Goal: Find specific page/section: Find specific page/section

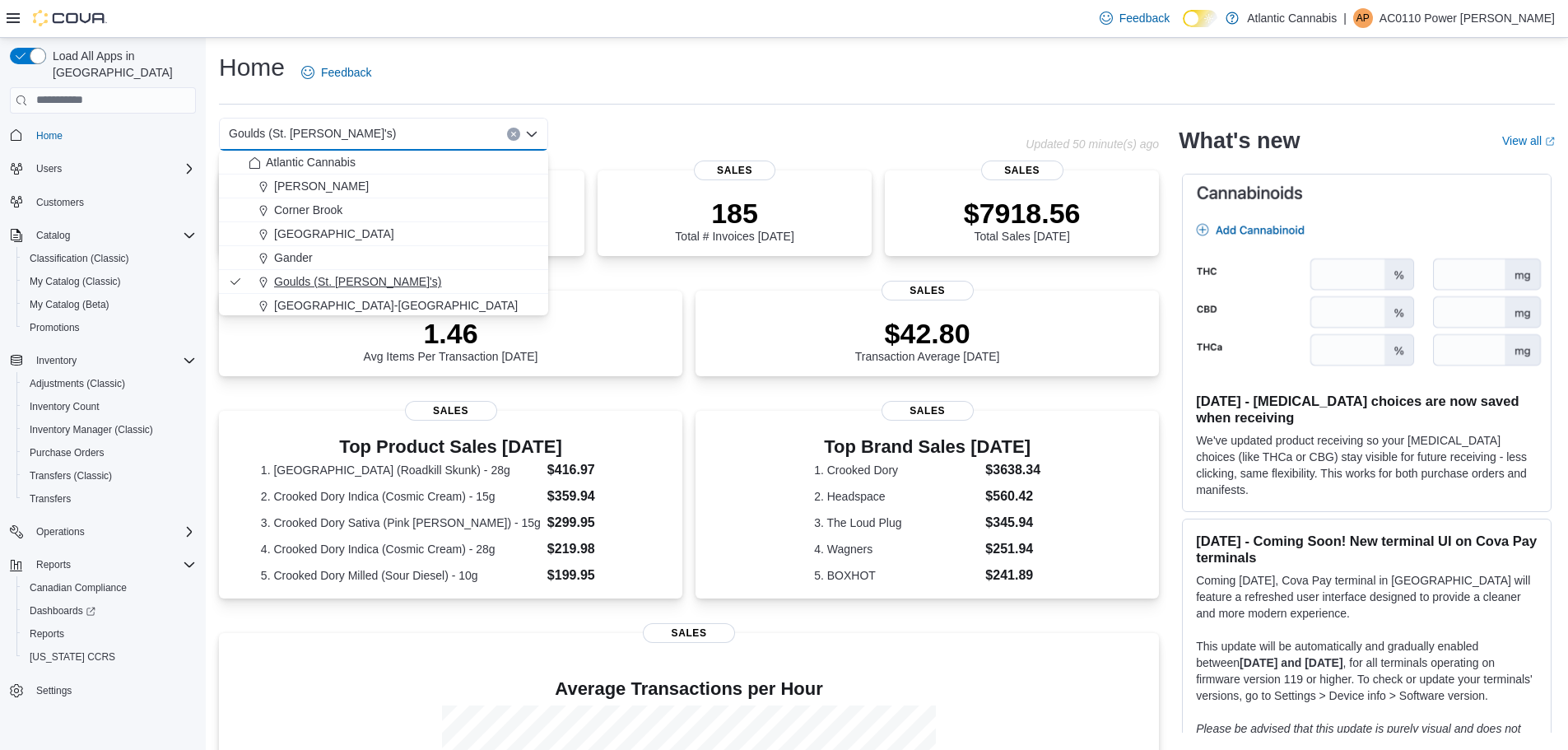
click at [353, 276] on span "Goulds (St. John's)" at bounding box center [357, 281] width 167 height 17
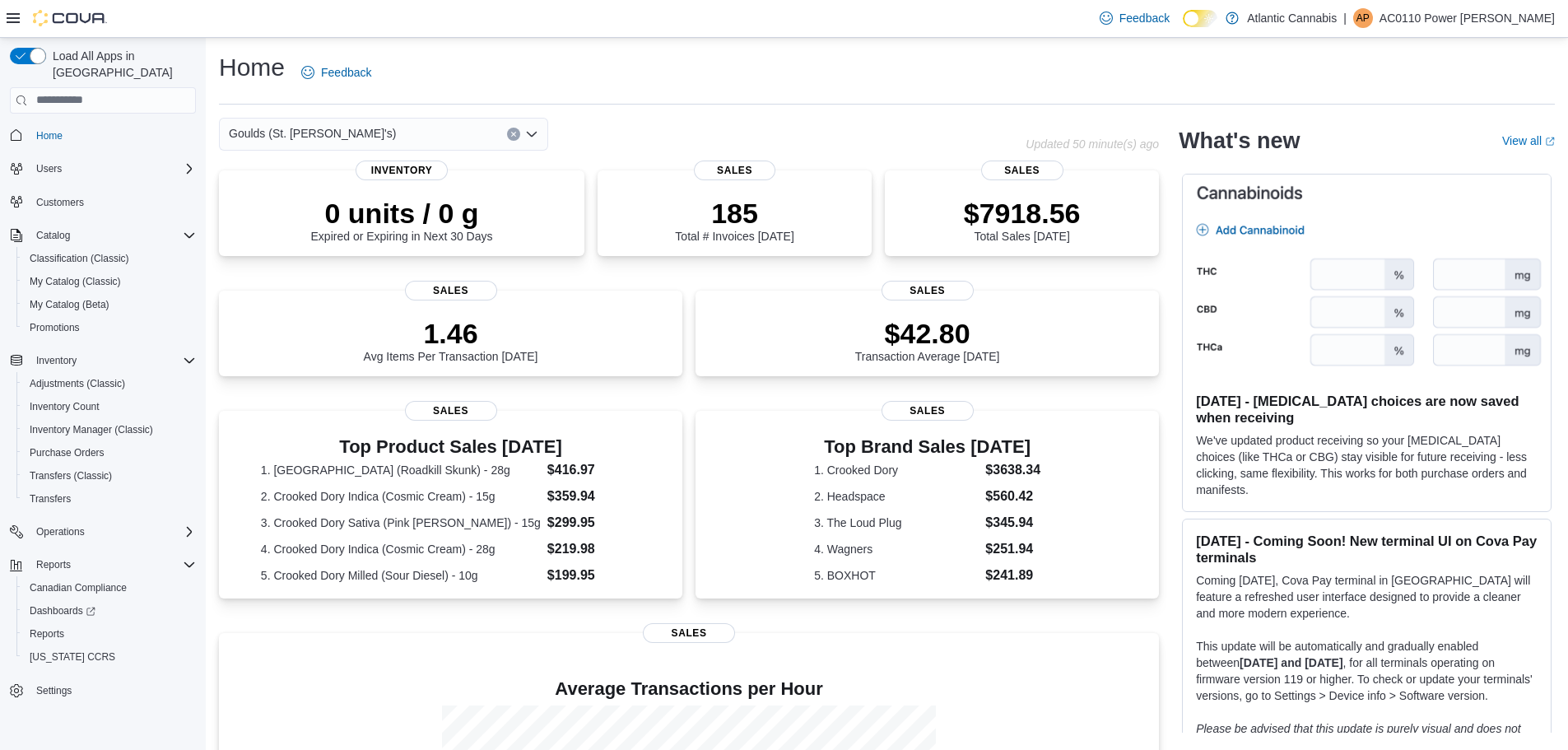
click at [534, 127] on icon "Open list of options" at bounding box center [531, 133] width 13 height 13
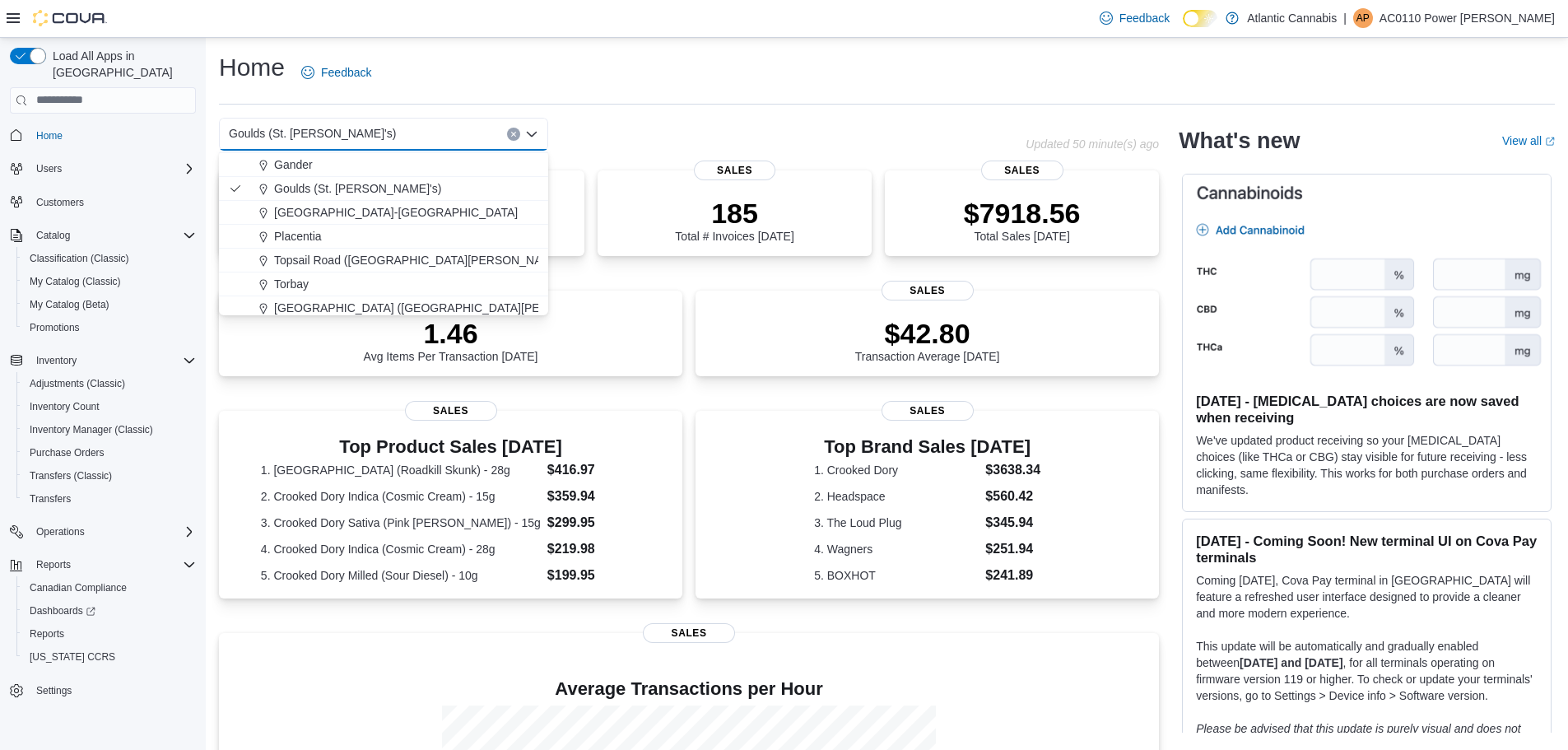
scroll to position [98, 0]
click at [353, 299] on span "Water Street (St. John's)" at bounding box center [446, 303] width 345 height 17
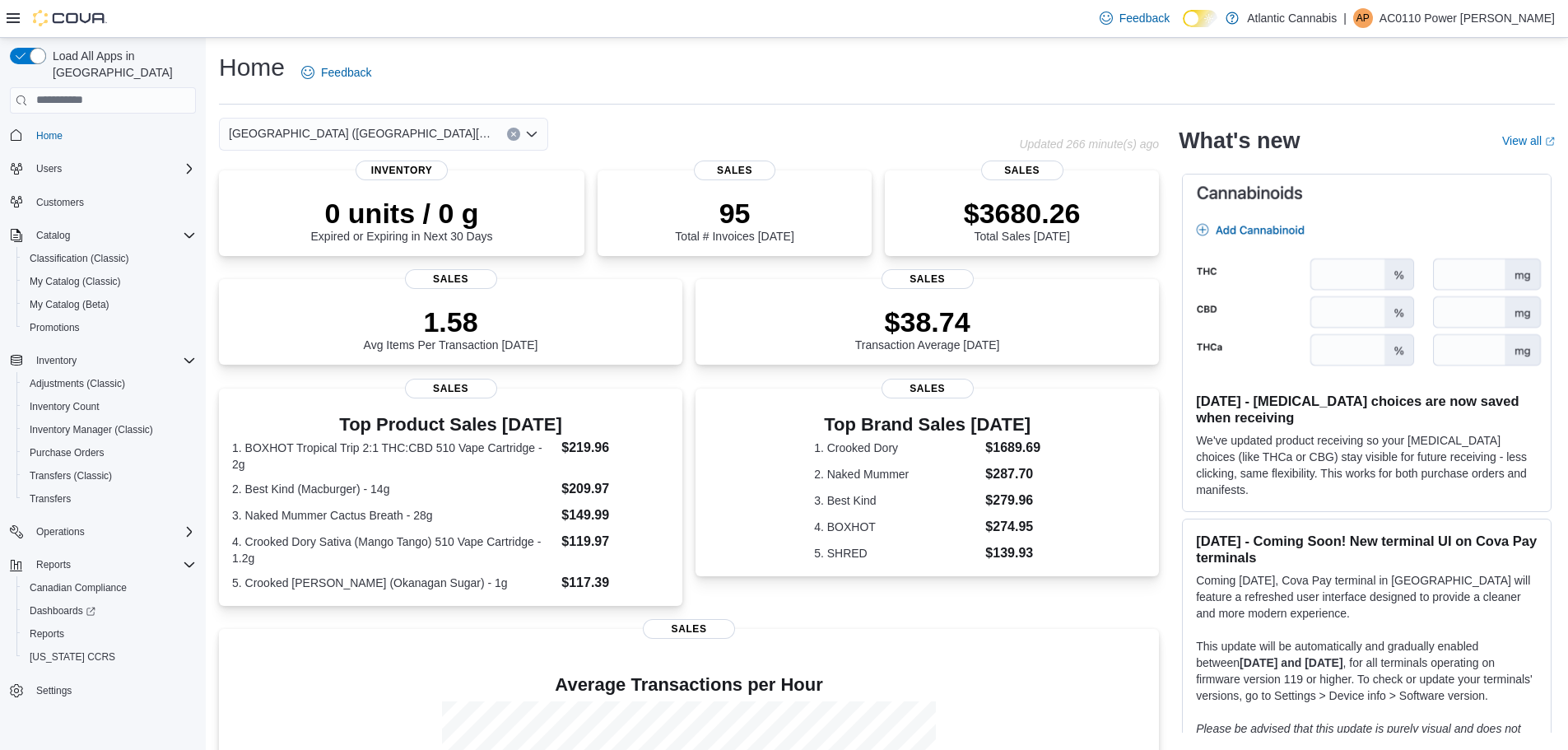
click at [527, 135] on icon "Open list of options" at bounding box center [531, 133] width 13 height 13
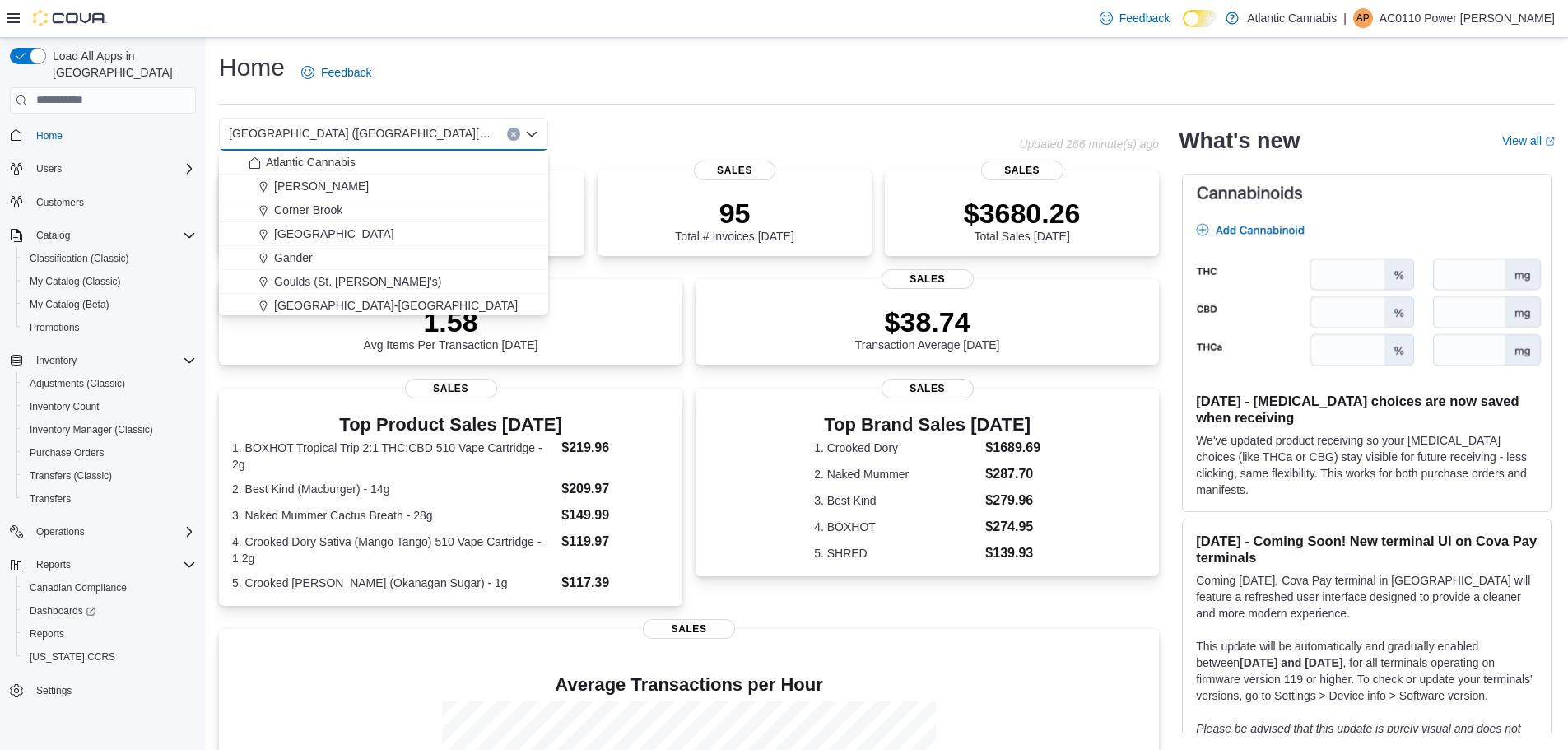
click at [607, 117] on div "Home Feedback Water Street (St. John's) Combo box. Selected. Water Street (St. …" at bounding box center [887, 508] width 1362 height 941
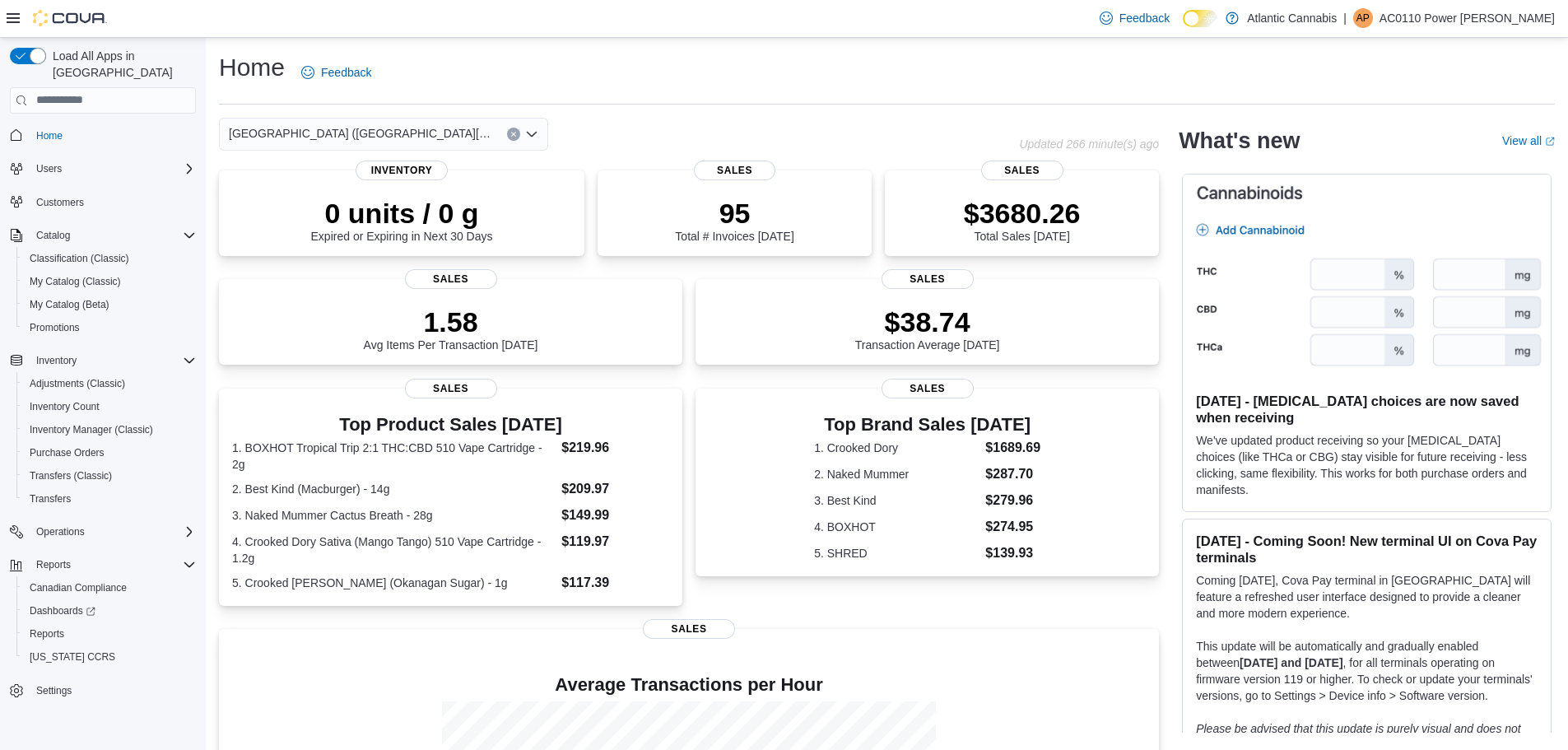
click at [534, 134] on icon "Open list of options" at bounding box center [532, 132] width 10 height 5
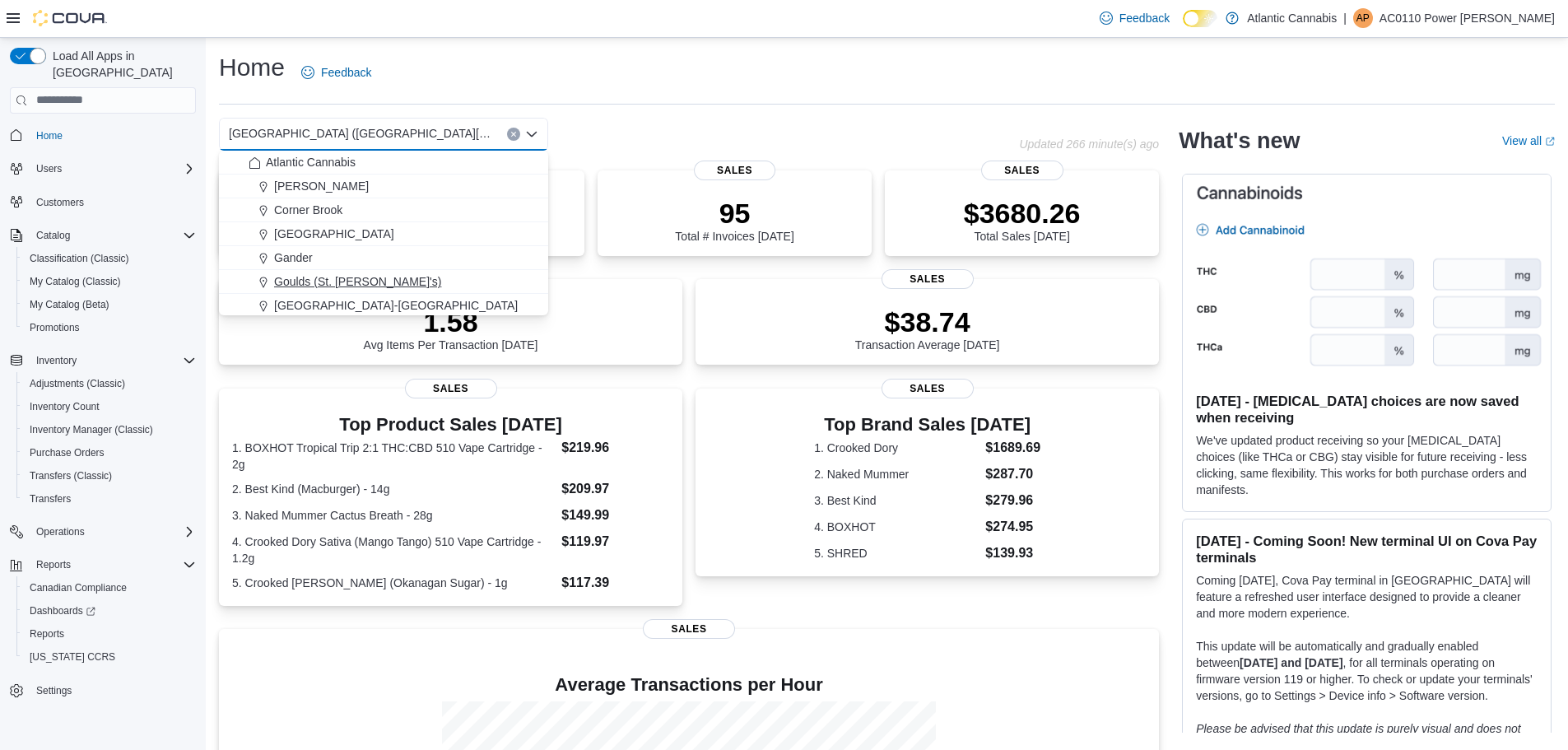
click at [353, 277] on span "Goulds (St. John's)" at bounding box center [357, 281] width 167 height 17
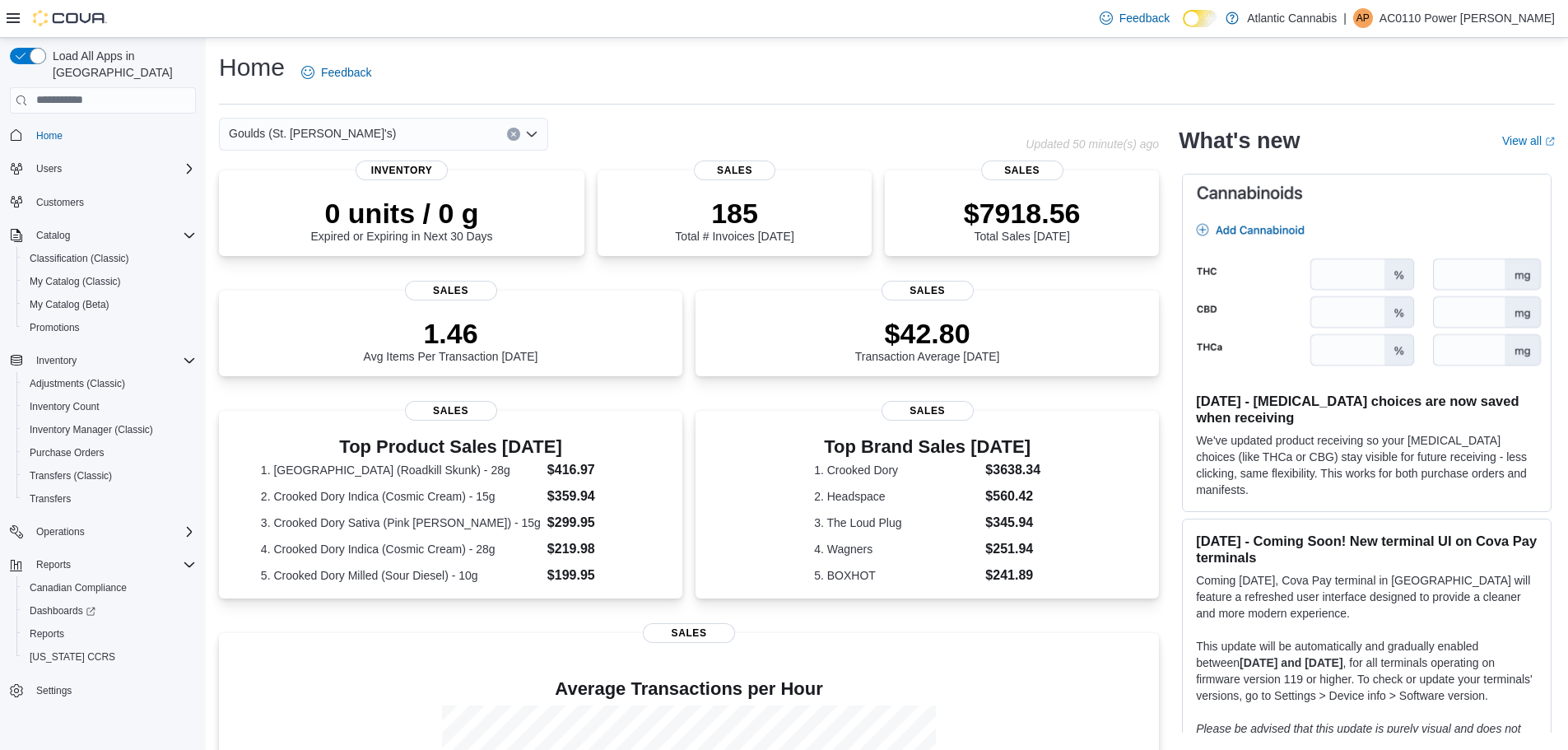
click at [533, 135] on icon "Open list of options" at bounding box center [532, 132] width 10 height 5
click at [530, 133] on icon "Open list of options" at bounding box center [532, 132] width 10 height 5
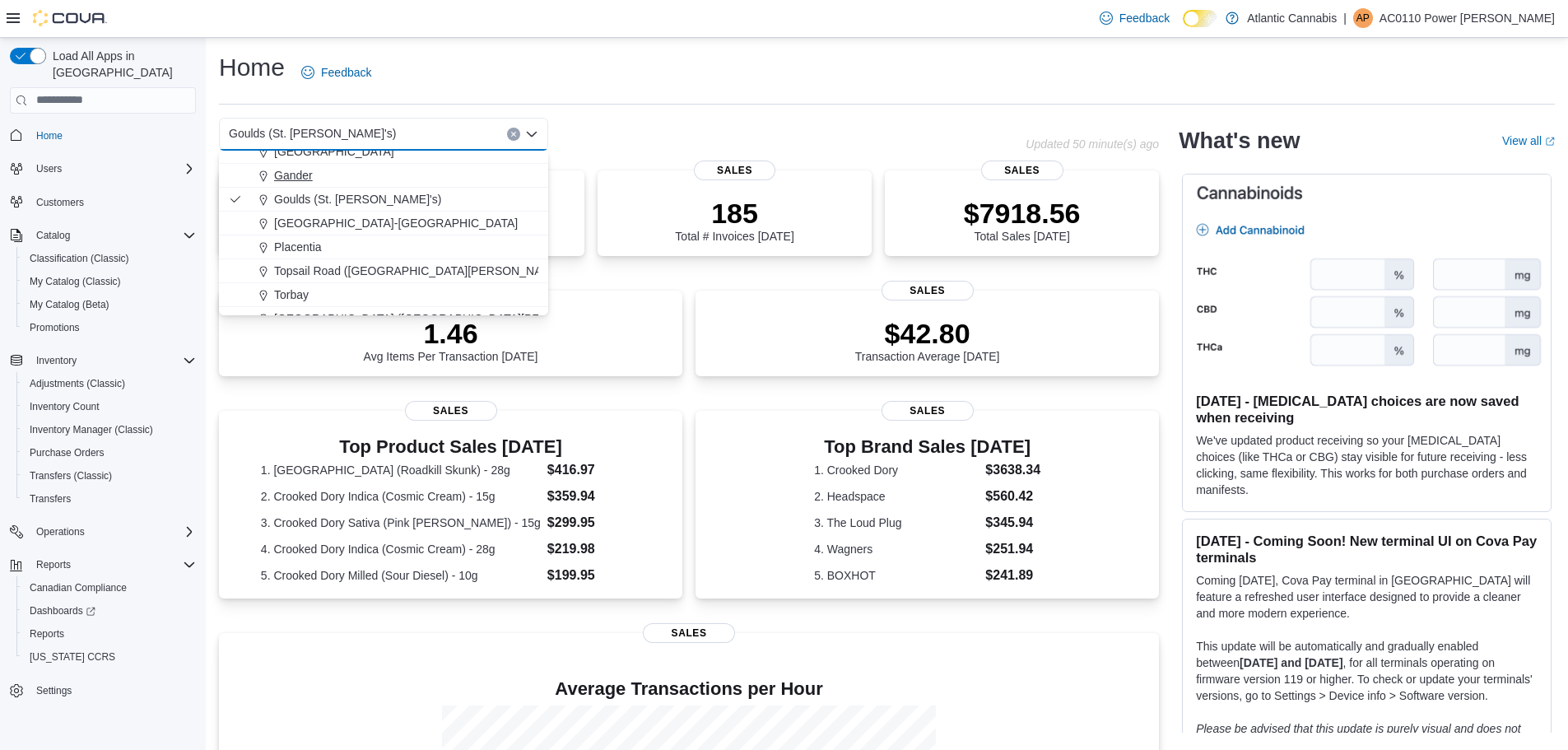
scroll to position [98, 0]
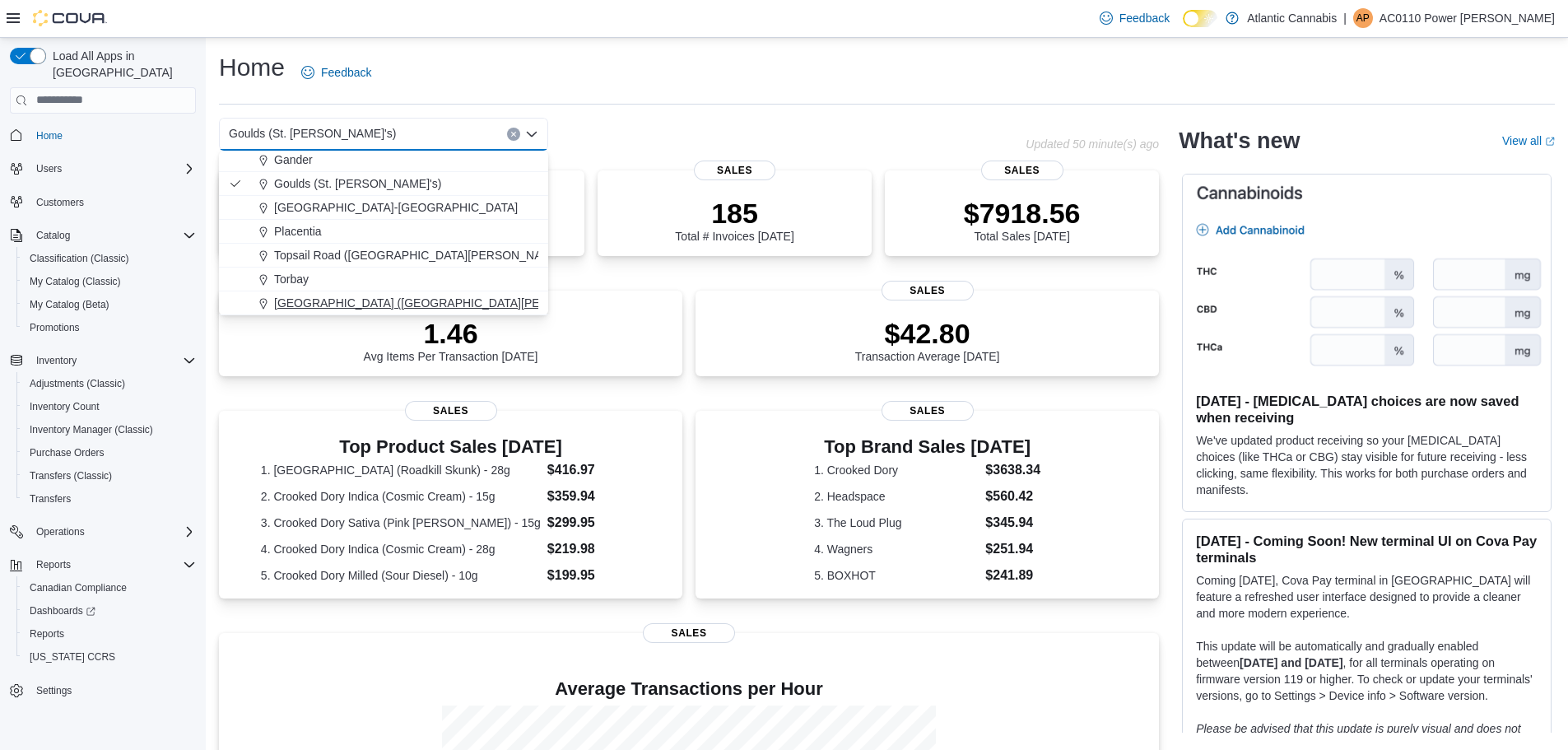
click at [340, 295] on span "Water Street (St. John's)" at bounding box center [446, 303] width 345 height 17
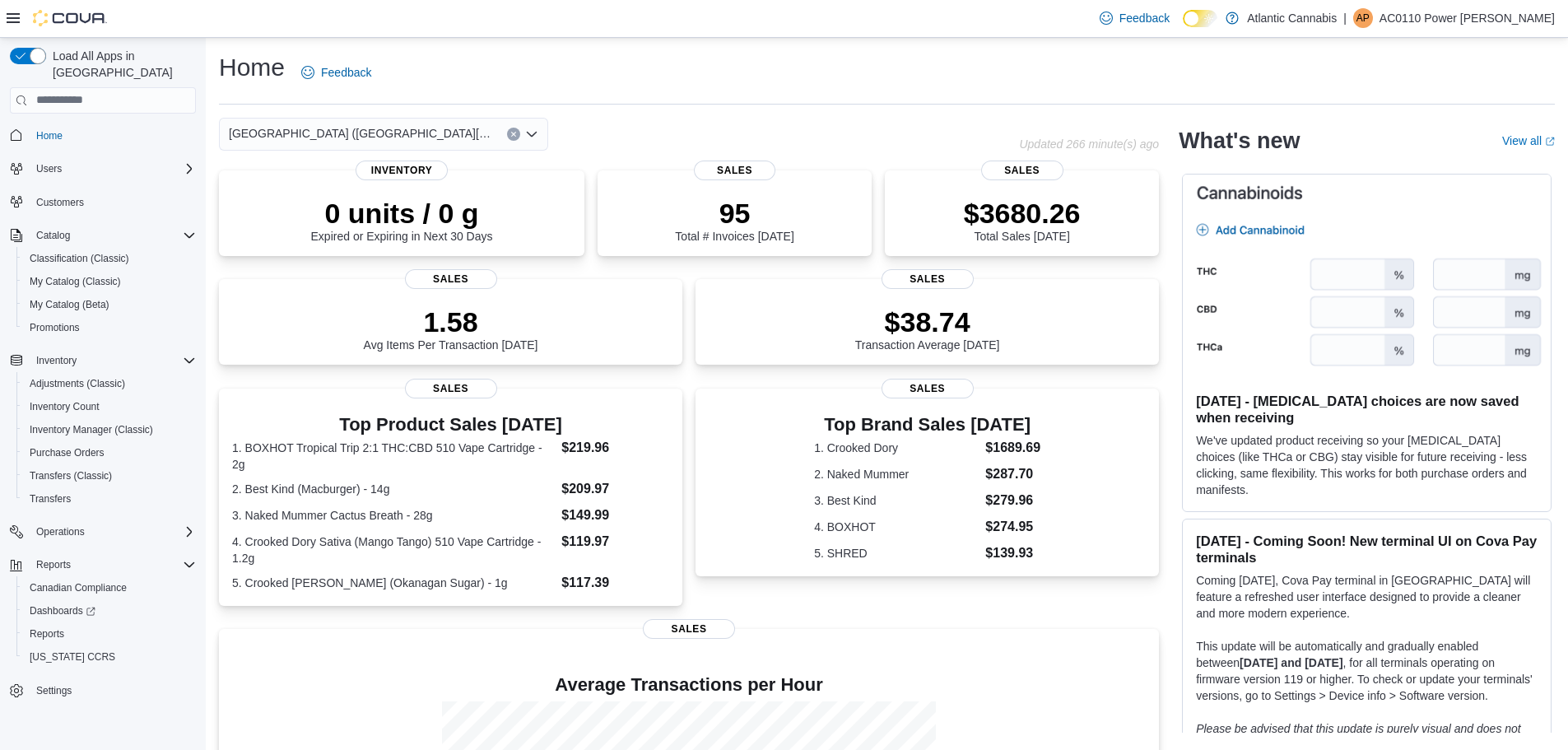
click at [533, 133] on icon "Open list of options" at bounding box center [531, 133] width 13 height 13
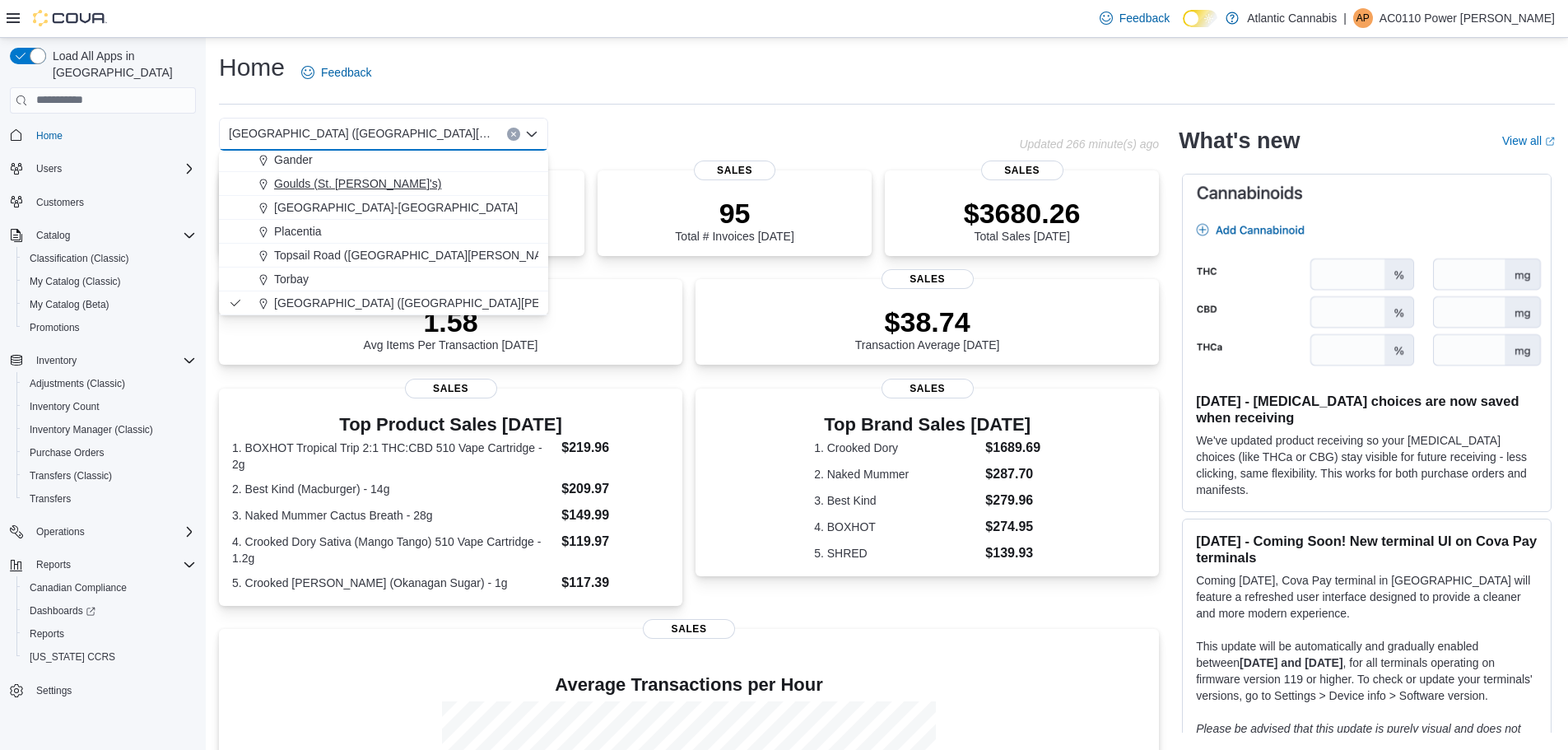
click at [361, 190] on span "Goulds (St. John's)" at bounding box center [357, 183] width 167 height 17
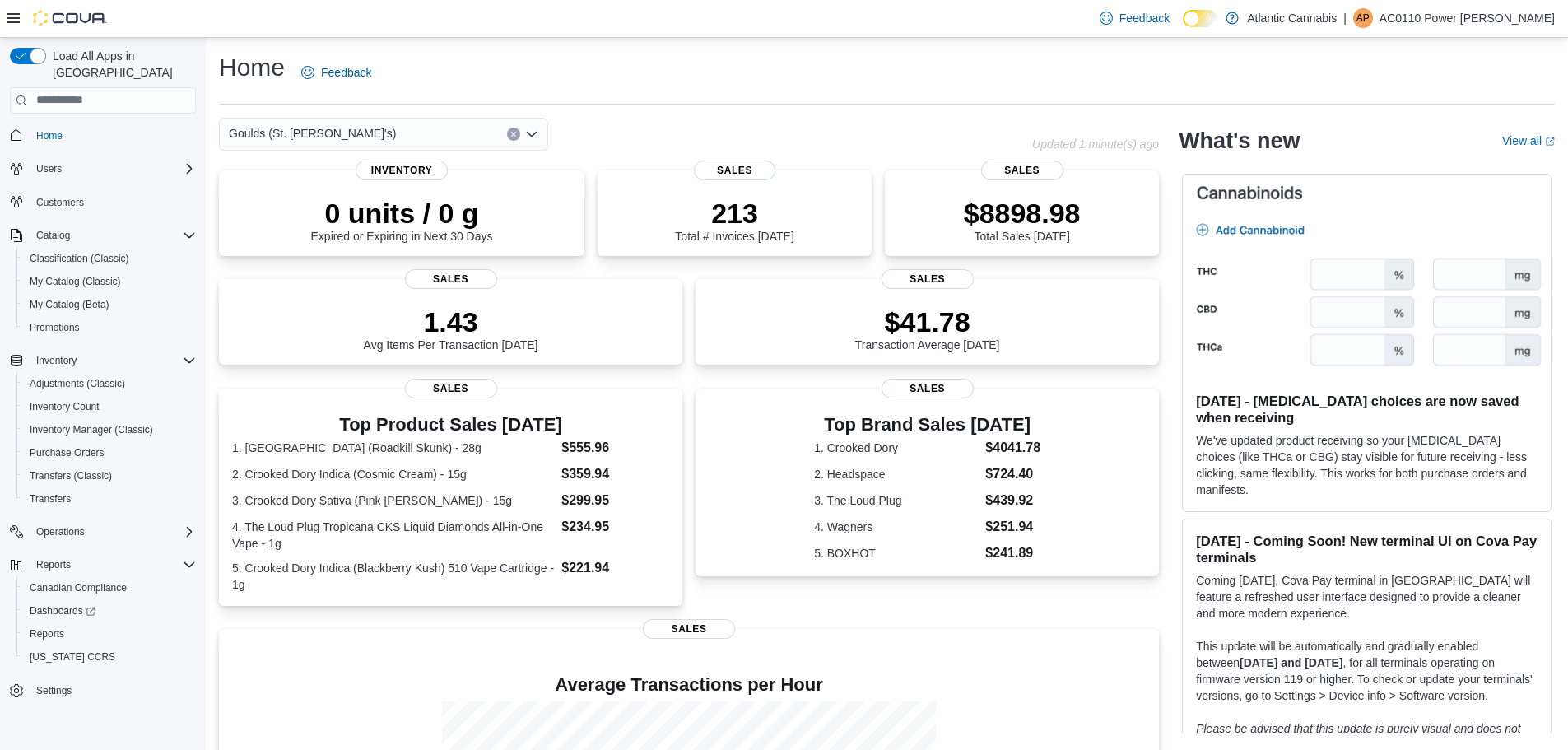
click at [529, 135] on icon "Open list of options" at bounding box center [531, 133] width 13 height 13
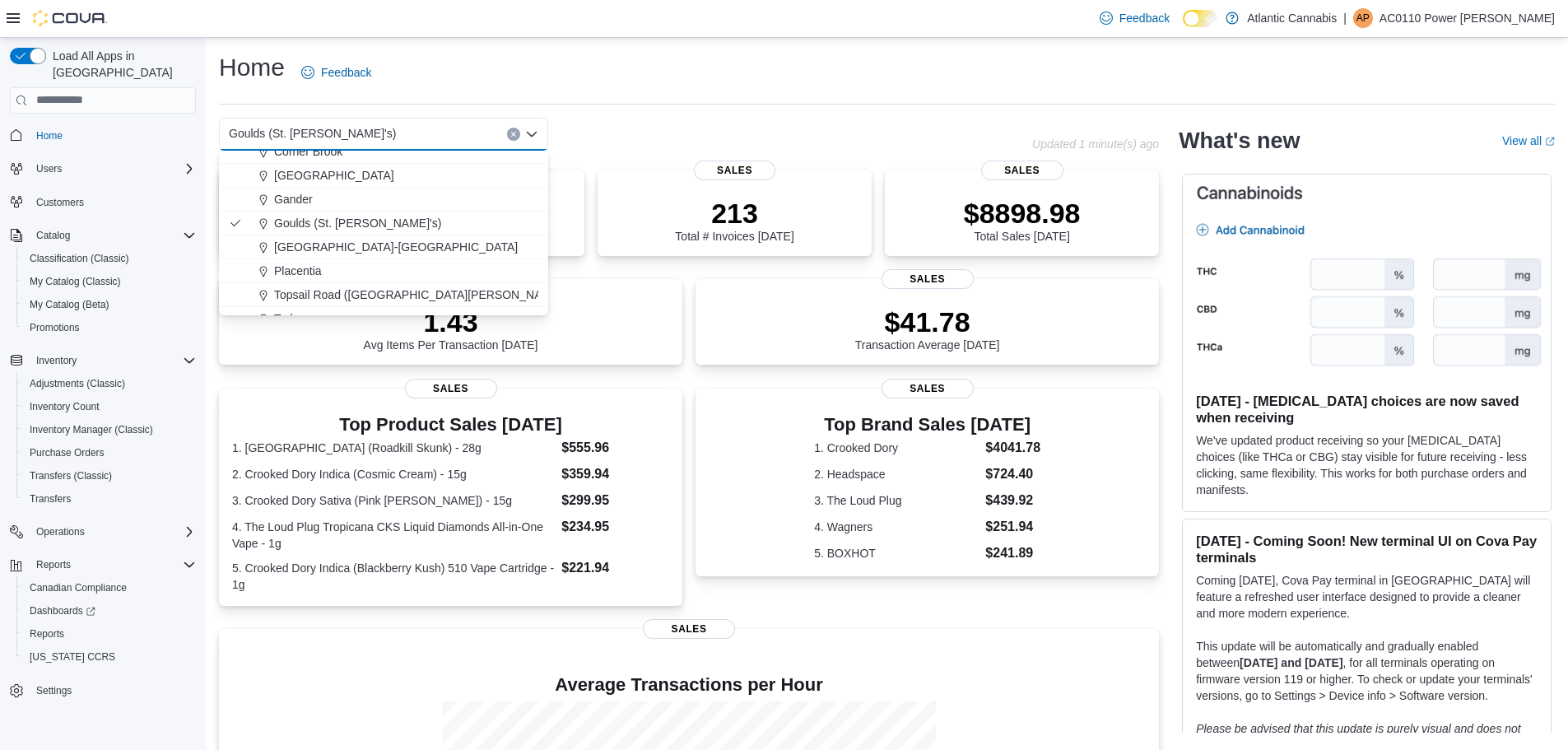
scroll to position [98, 0]
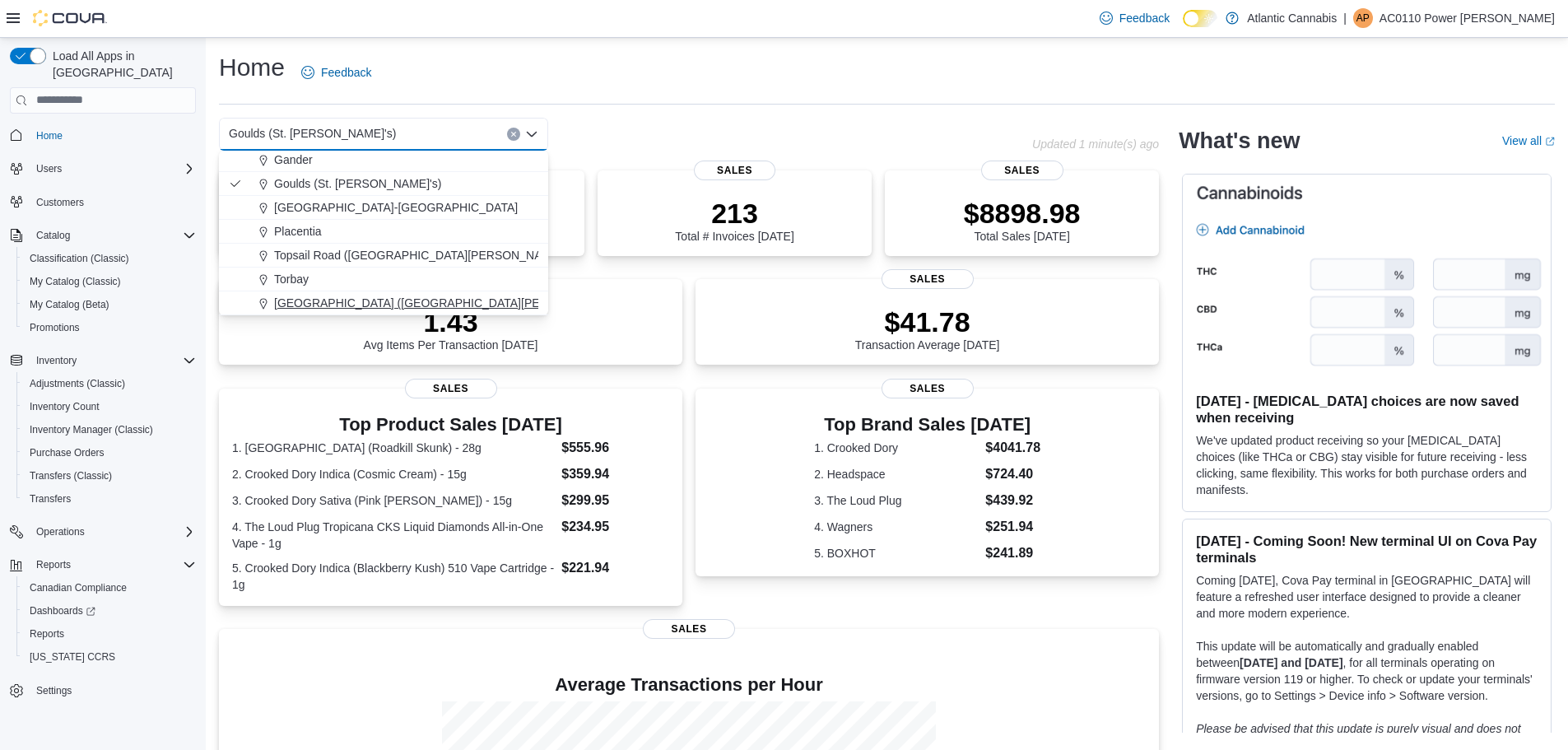
click at [376, 297] on span "Water Street (St. John's)" at bounding box center [446, 303] width 345 height 17
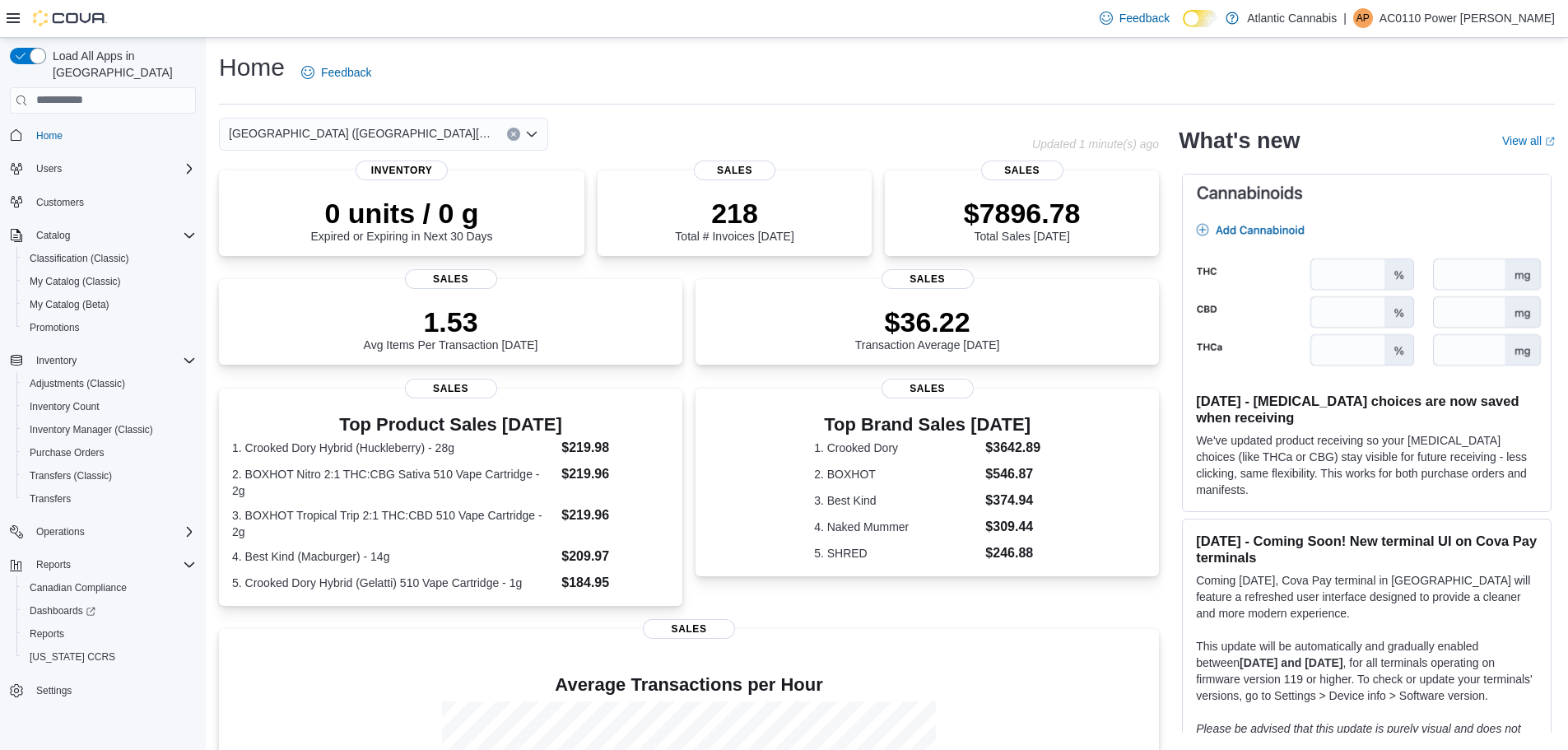
click at [528, 135] on icon "Open list of options" at bounding box center [531, 133] width 13 height 13
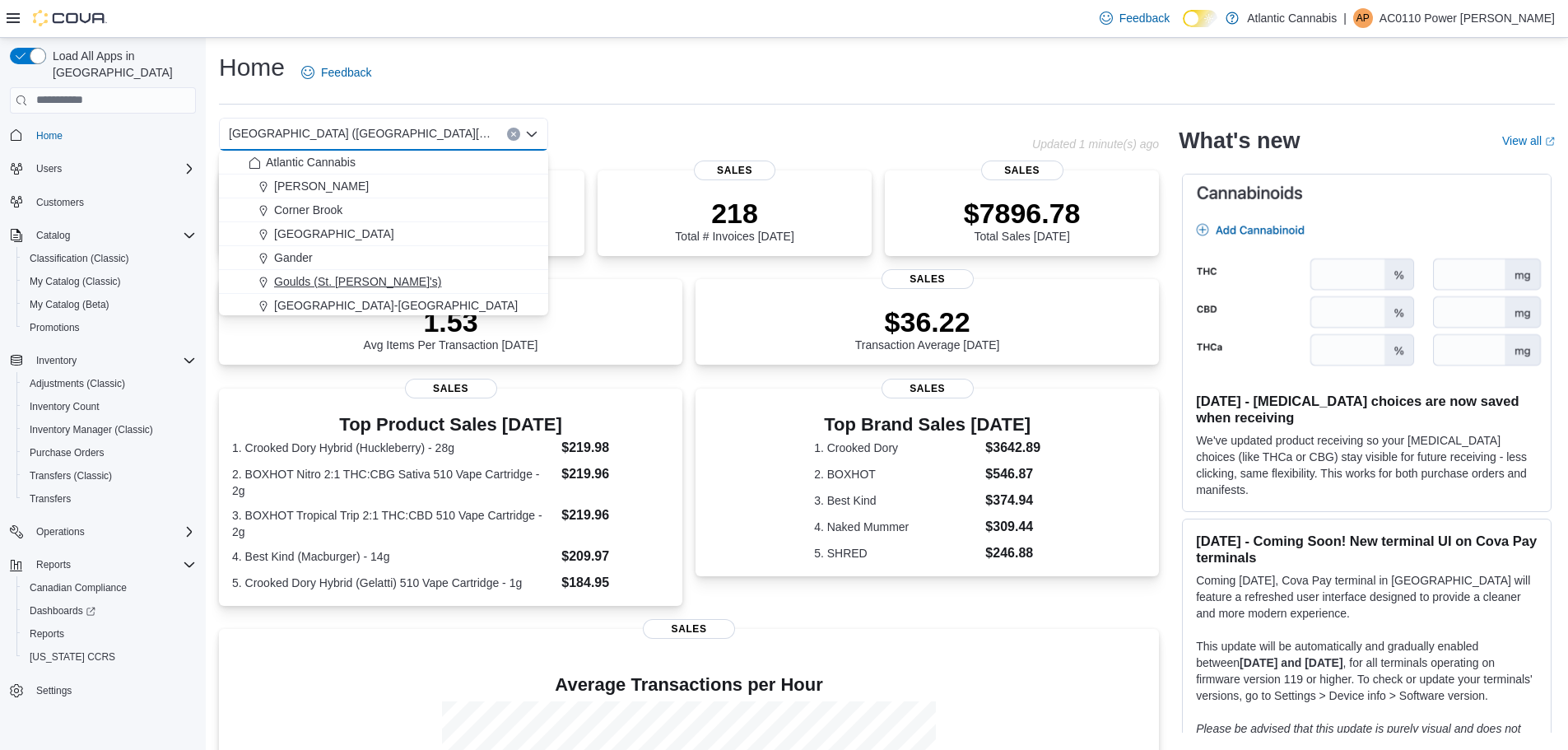
click at [357, 276] on span "Goulds (St. John's)" at bounding box center [357, 281] width 167 height 17
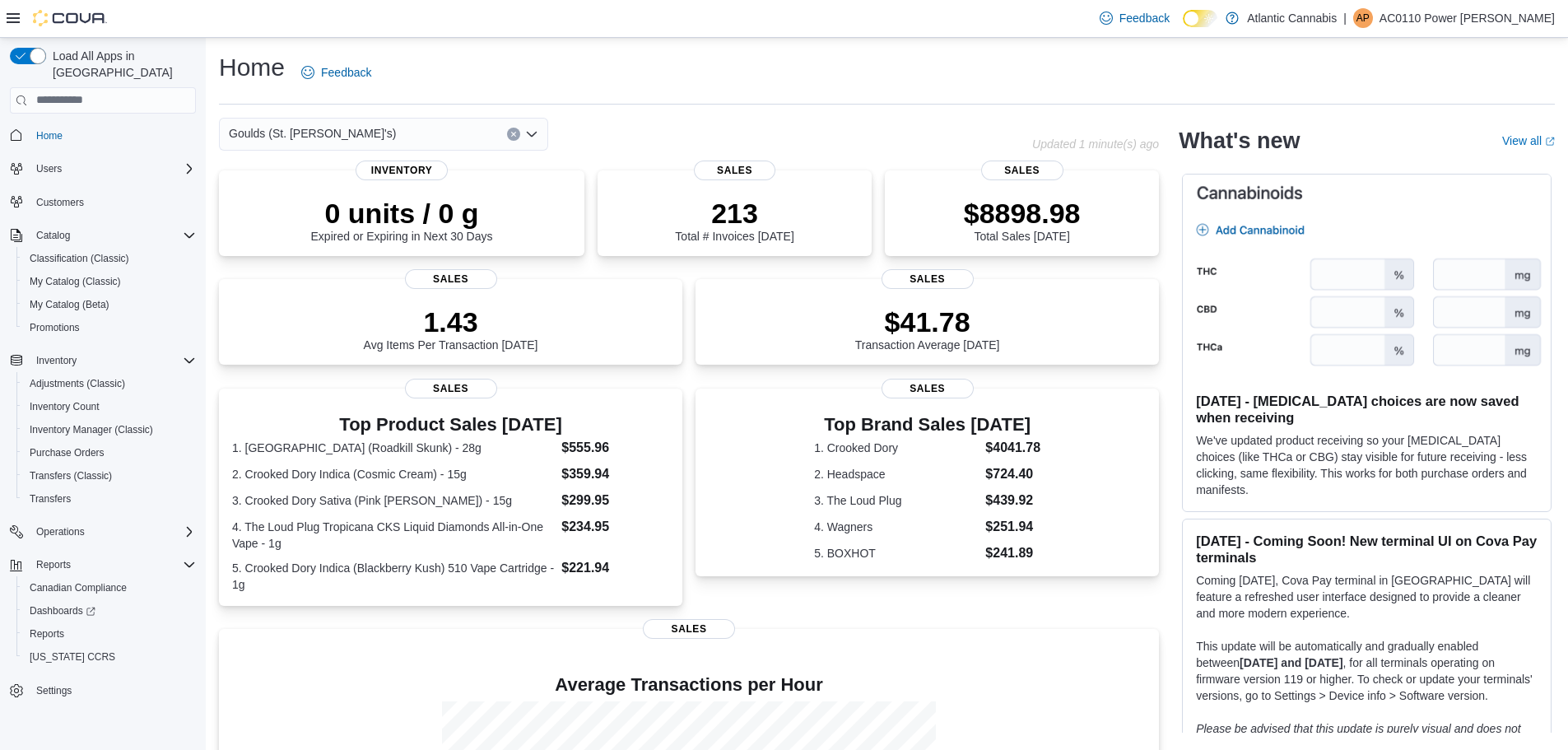
click at [534, 134] on icon "Open list of options" at bounding box center [532, 132] width 10 height 5
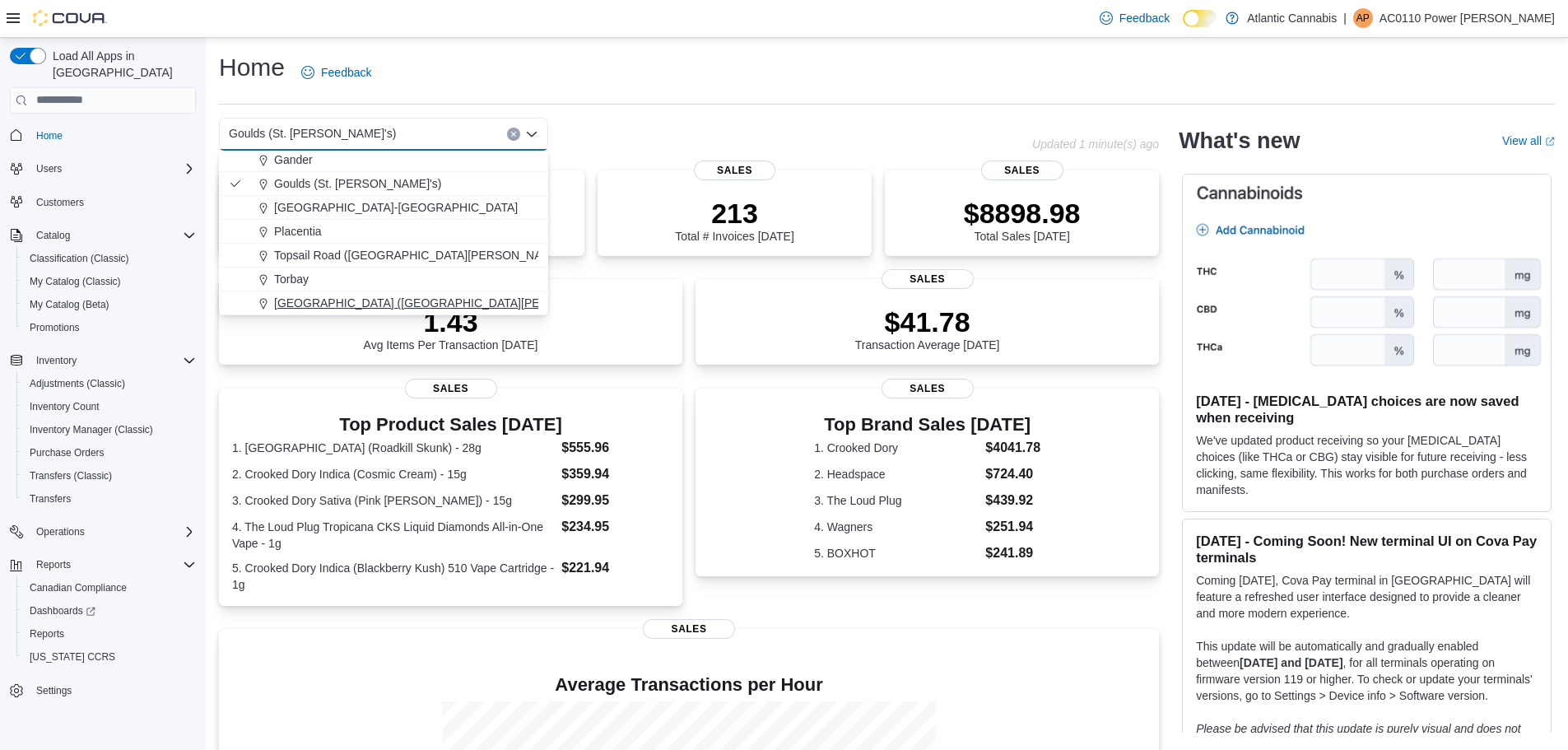
click at [349, 296] on span "Water Street (St. John's)" at bounding box center [446, 303] width 345 height 17
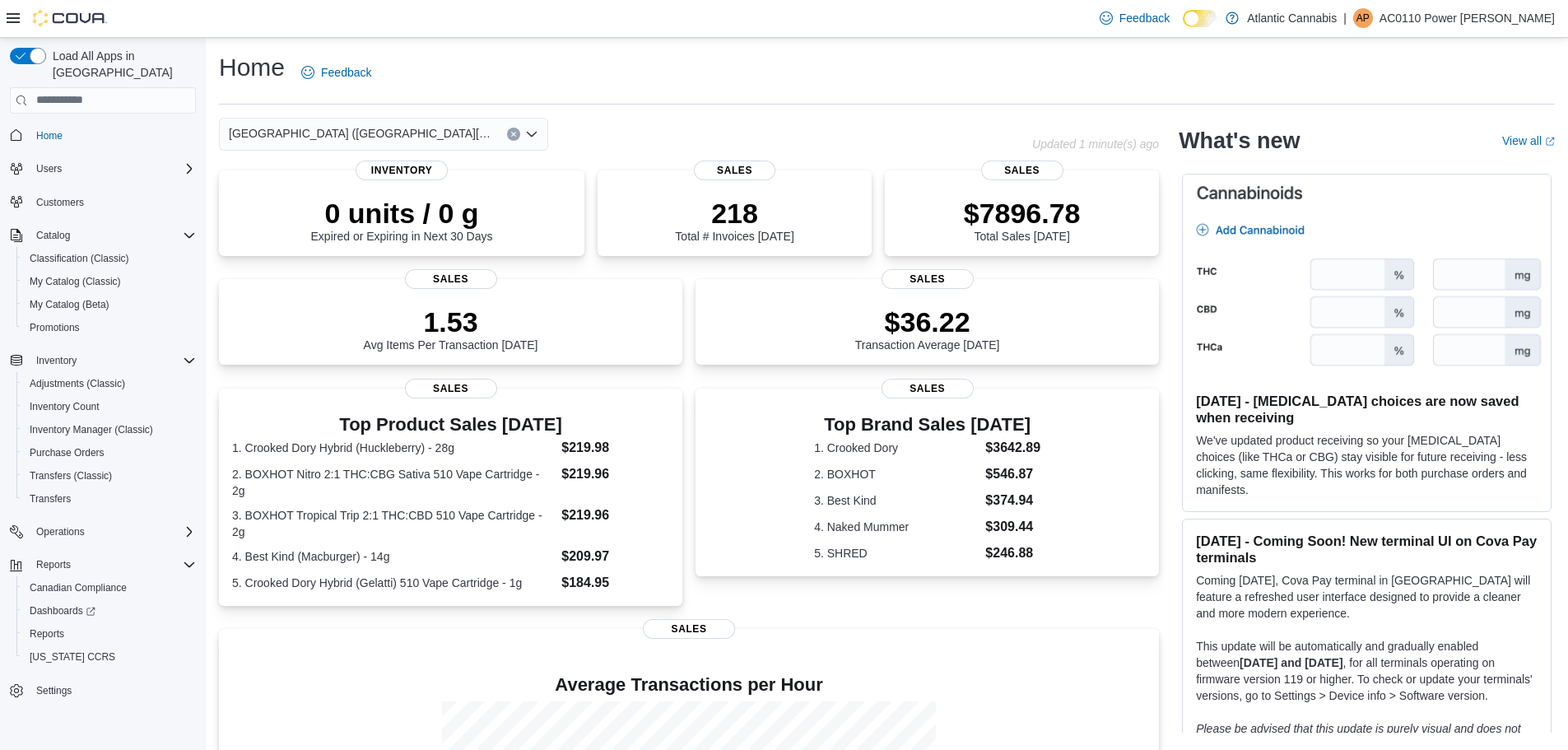
click at [534, 130] on icon "Open list of options" at bounding box center [531, 133] width 13 height 13
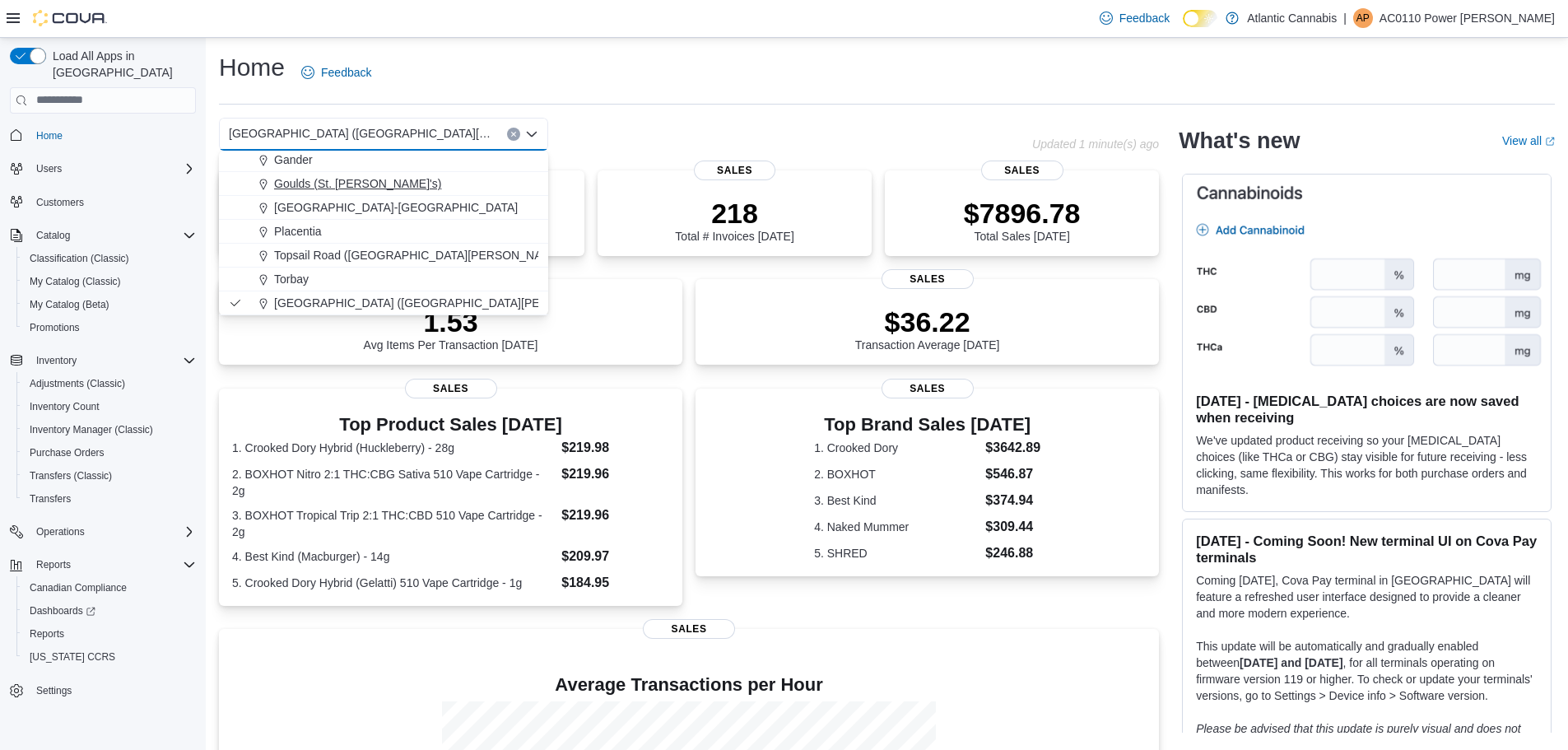
click at [353, 178] on span "Goulds (St. John's)" at bounding box center [357, 183] width 167 height 17
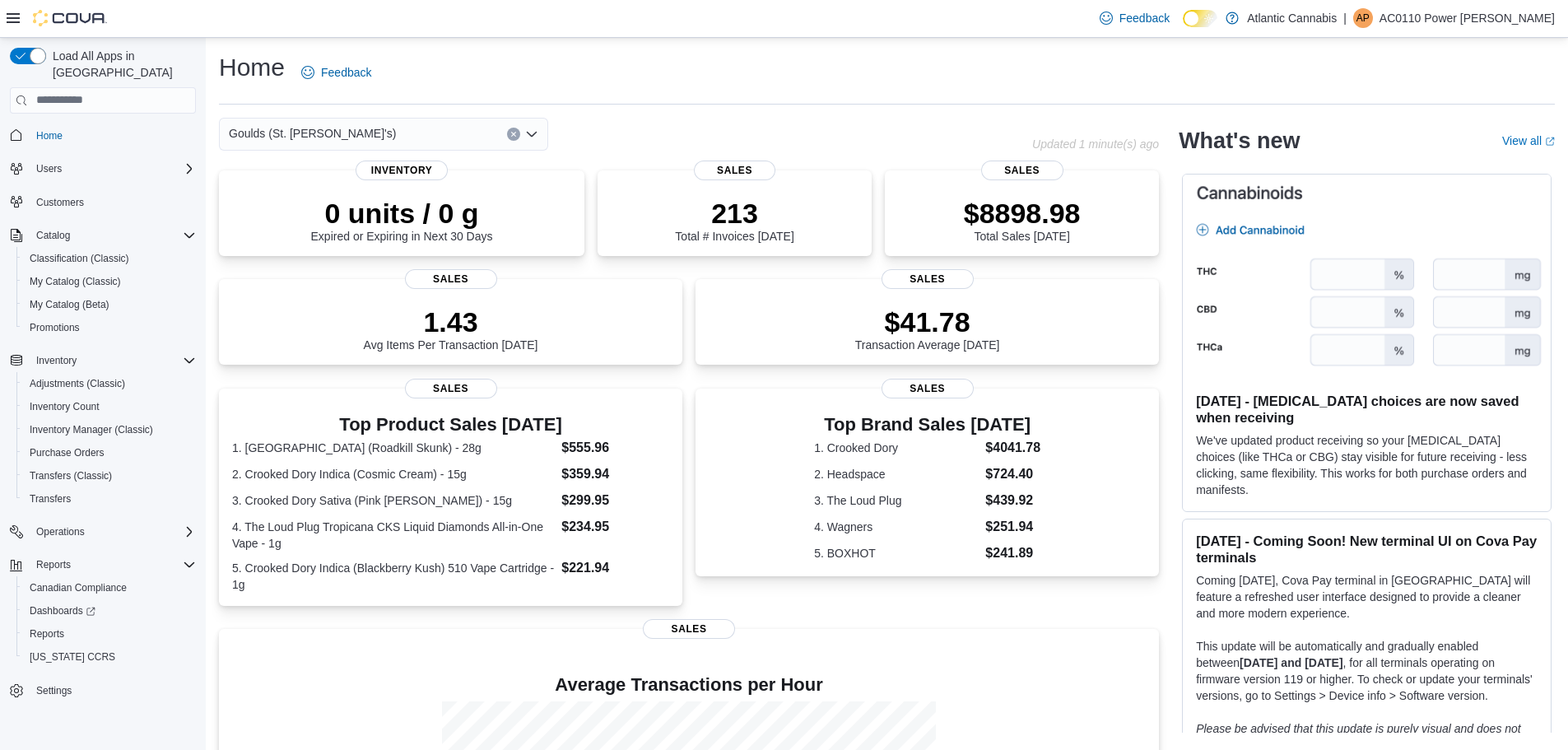
click at [529, 132] on icon "Open list of options" at bounding box center [532, 132] width 10 height 5
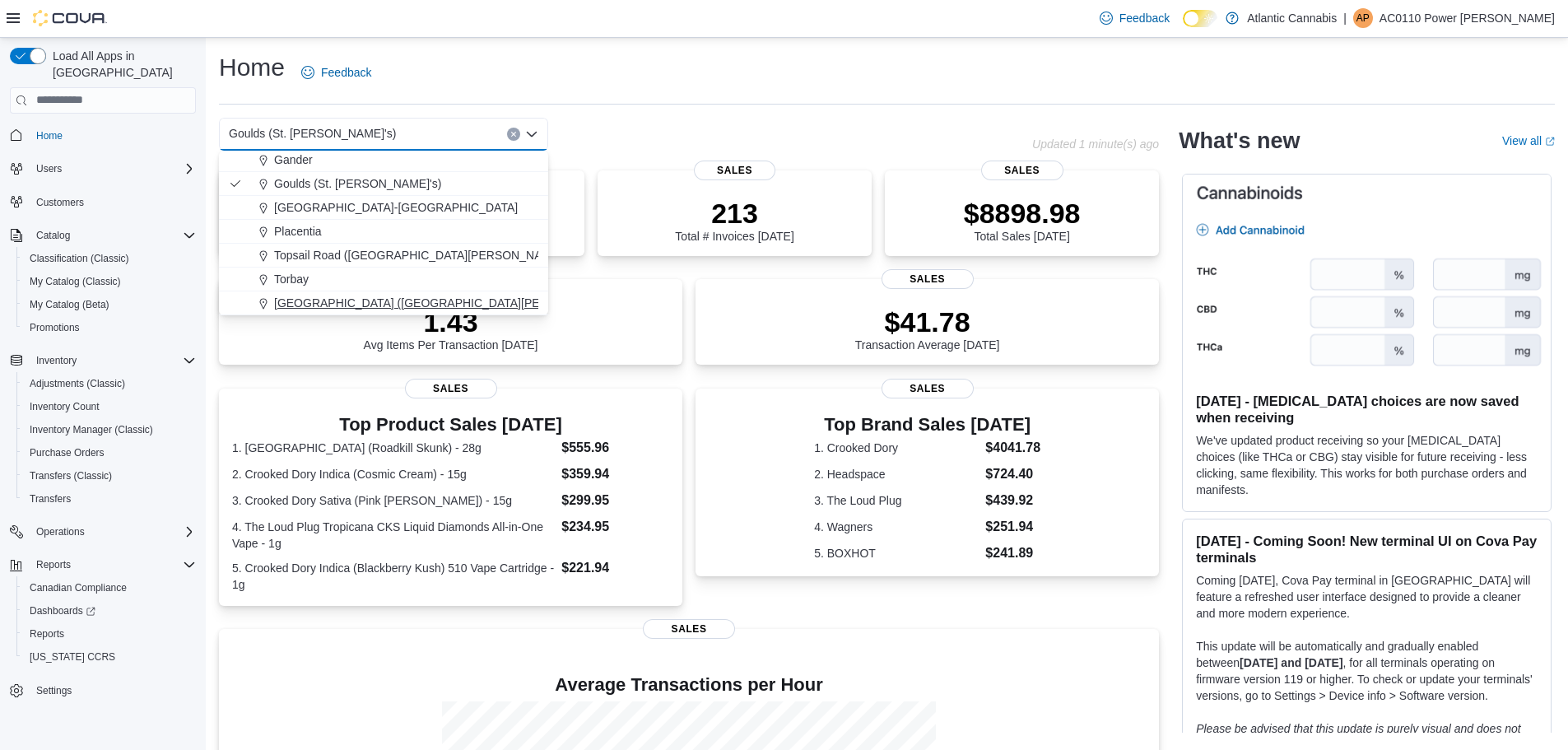
click at [358, 300] on span "Water Street (St. John's)" at bounding box center [446, 303] width 345 height 17
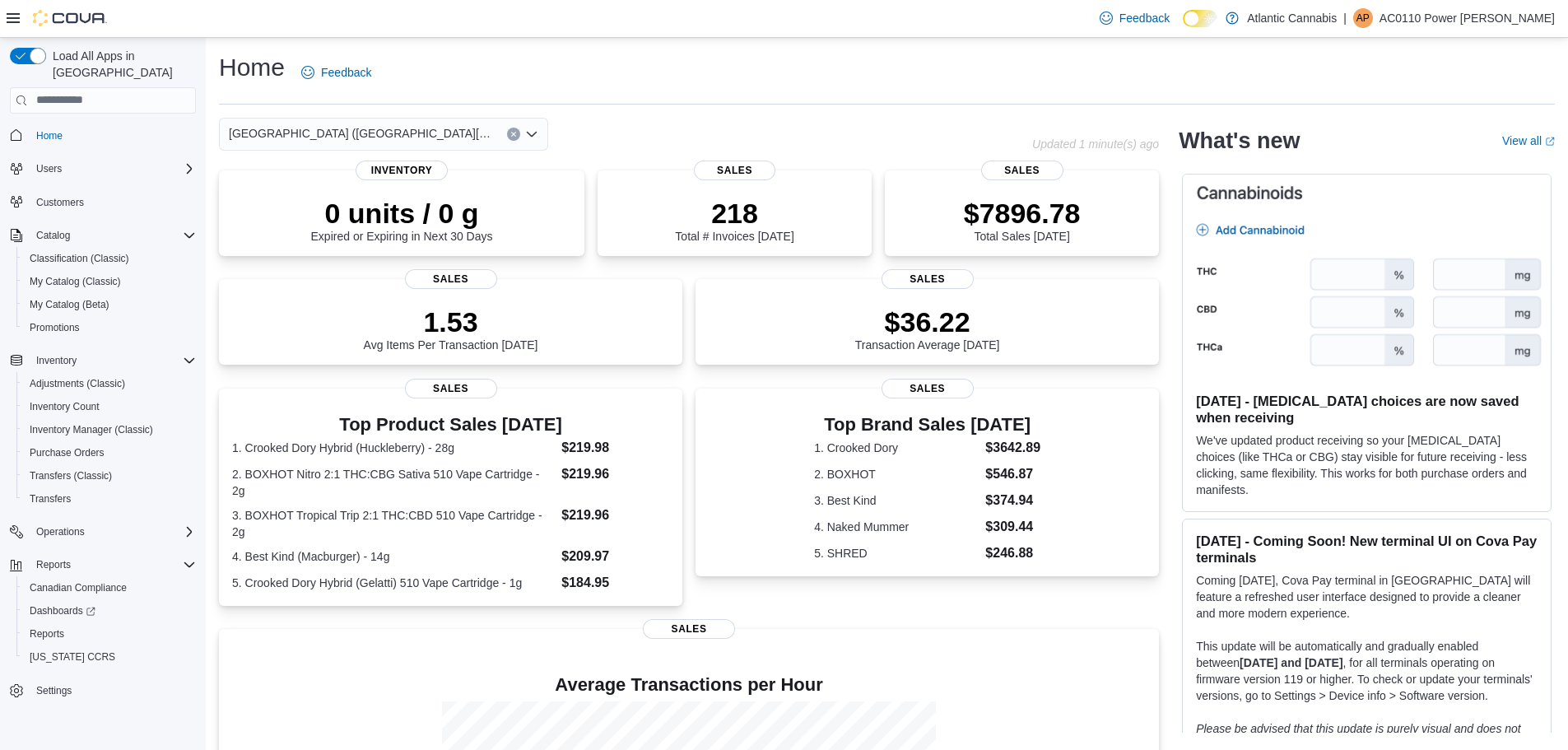
click at [529, 132] on icon "Open list of options" at bounding box center [532, 132] width 10 height 5
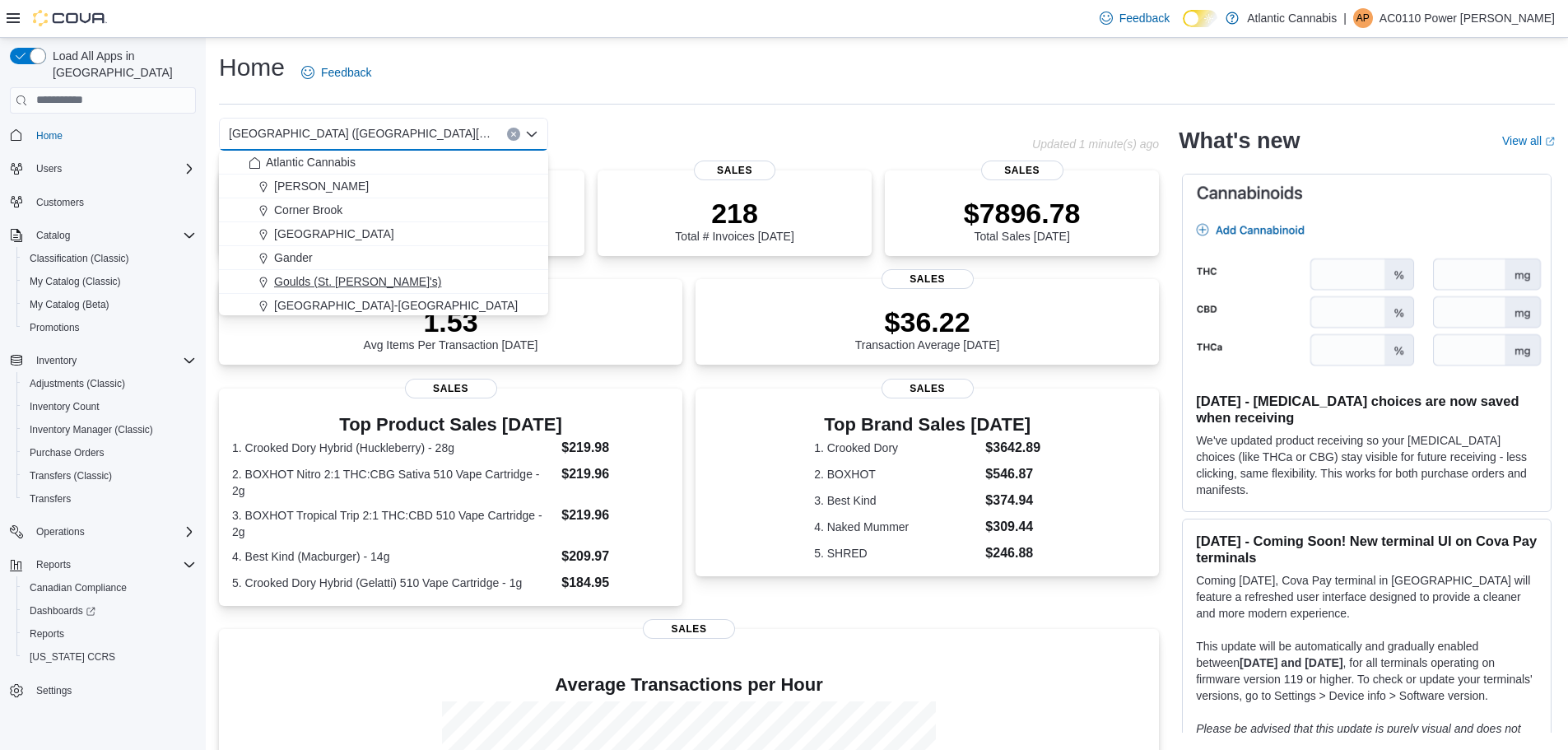
click at [353, 283] on span "Goulds (St. John's)" at bounding box center [357, 281] width 167 height 17
